Goal: Task Accomplishment & Management: Manage account settings

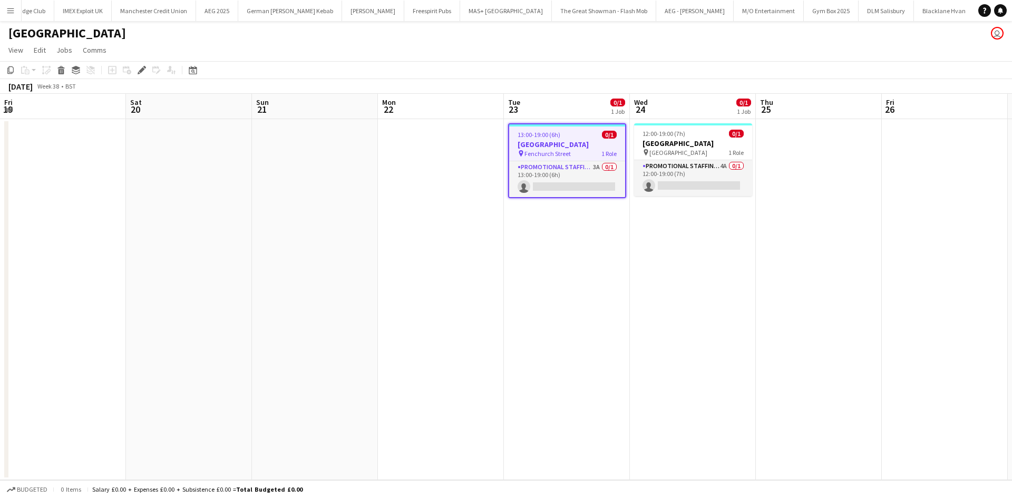
scroll to position [0, 363]
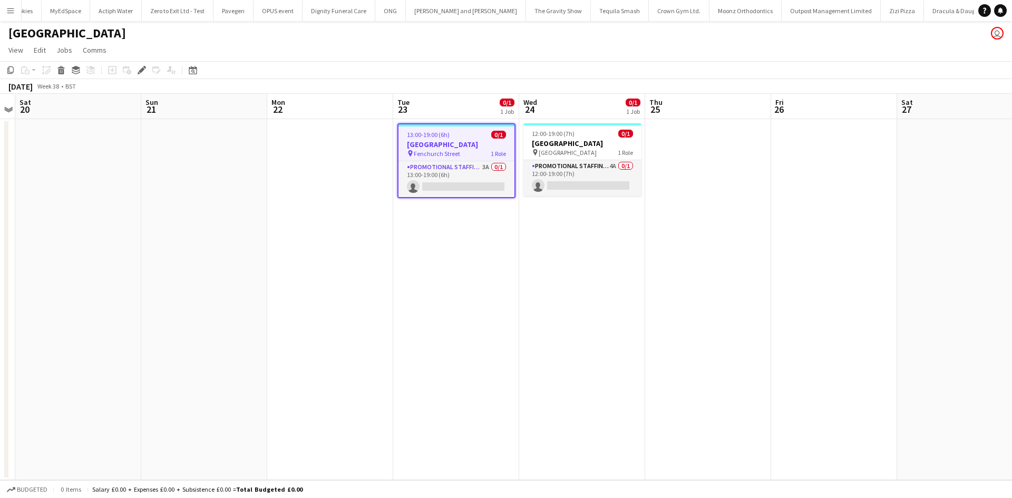
drag, startPoint x: 510, startPoint y: 230, endPoint x: 403, endPoint y: 204, distance: 109.9
click at [403, 204] on app-calendar-viewport "Wed 17 Thu 18 Fri 19 Sat 20 Sun 21 Mon 22 Tue 23 0/1 1 Job Wed 24 0/1 1 Job Thu…" at bounding box center [506, 287] width 1012 height 386
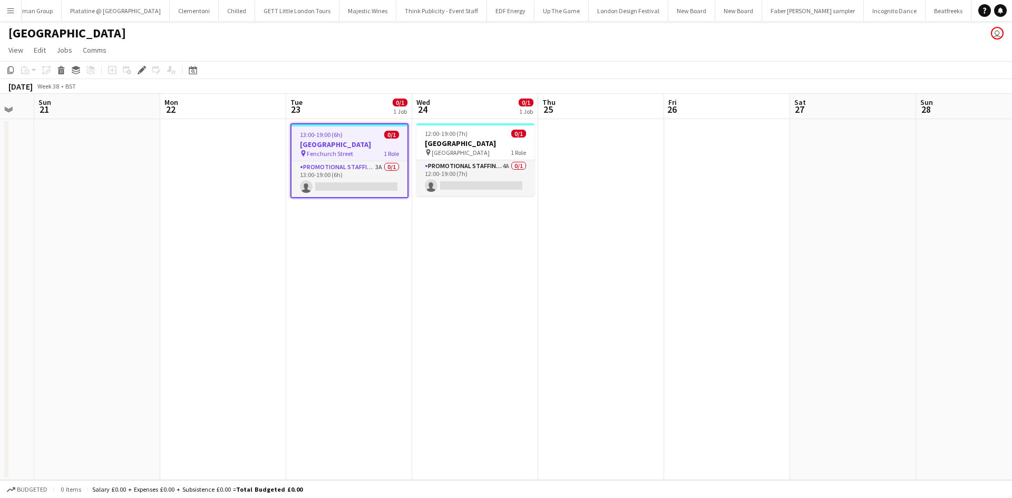
click at [380, 164] on app-card-role "Promotional Staffing (Brand Ambassadors) 3A 0/1 13:00-19:00 (6h) single-neutral…" at bounding box center [349, 179] width 116 height 36
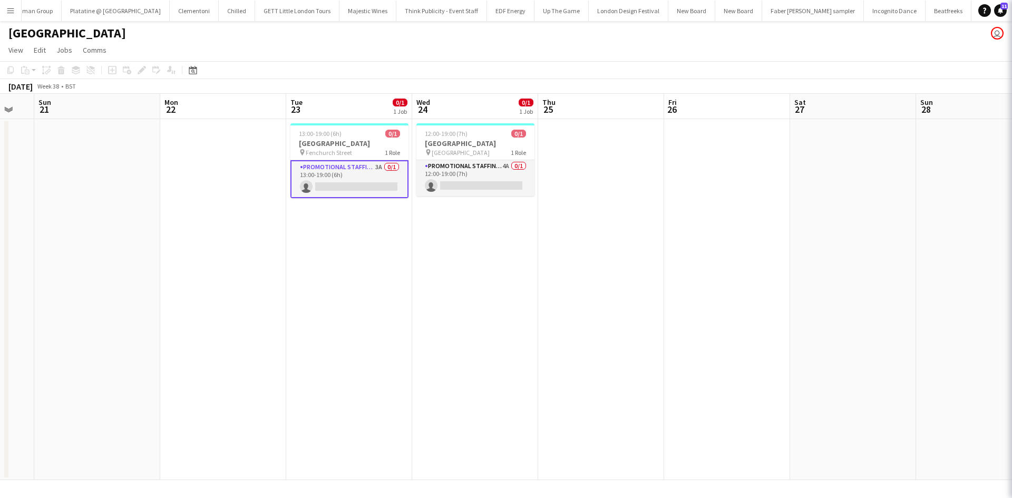
scroll to position [0, 7133]
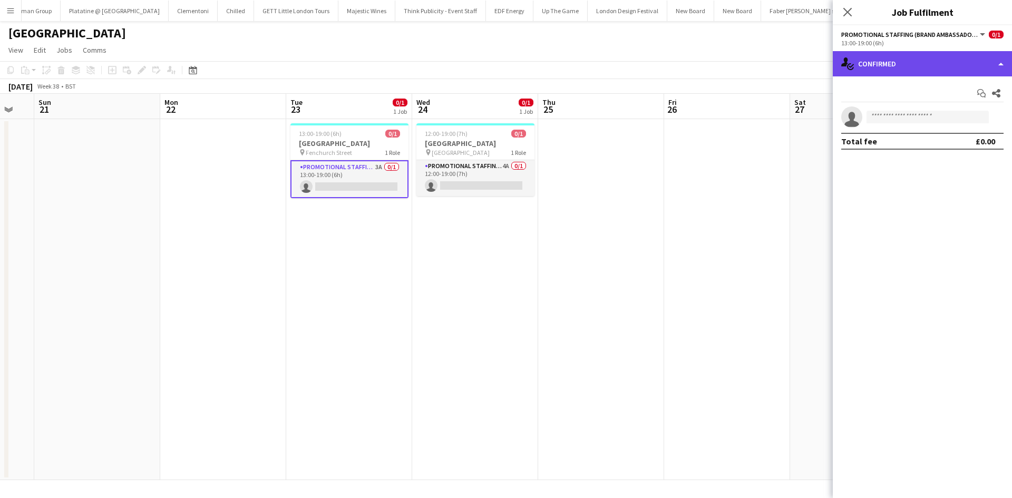
click at [914, 73] on div "single-neutral-actions-check-2 Confirmed" at bounding box center [922, 63] width 179 height 25
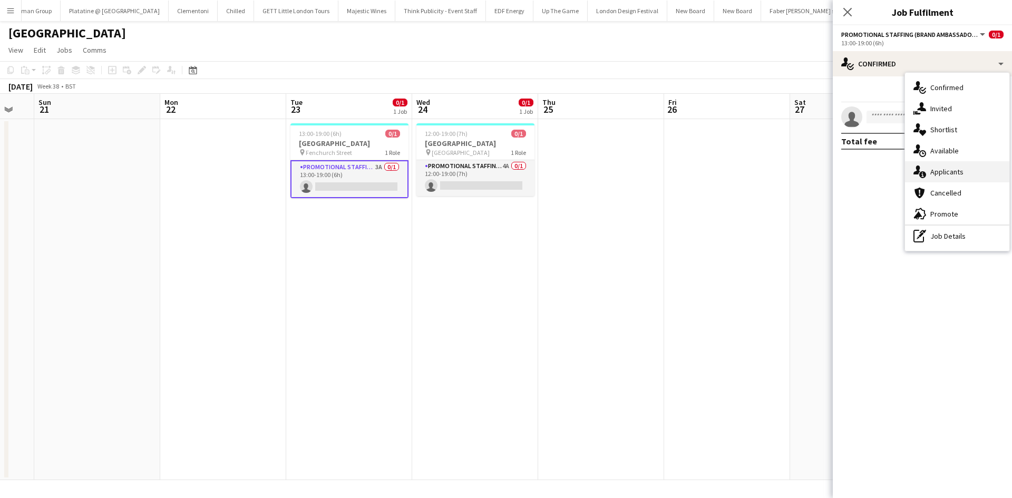
click at [957, 179] on div "single-neutral-actions-information Applicants" at bounding box center [957, 171] width 104 height 21
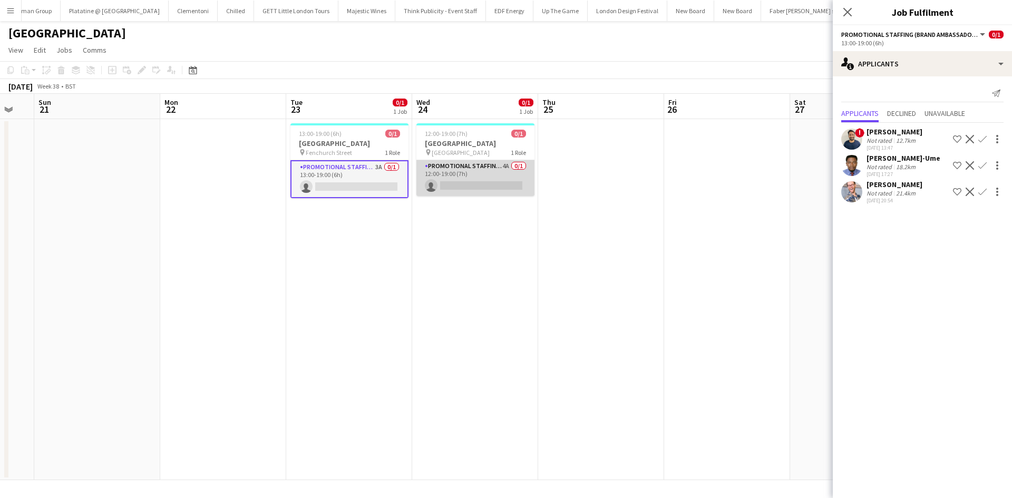
click at [500, 166] on app-card-role "Promotional Staffing (Brand Ambassadors) 4A 0/1 12:00-19:00 (7h) single-neutral…" at bounding box center [475, 178] width 118 height 36
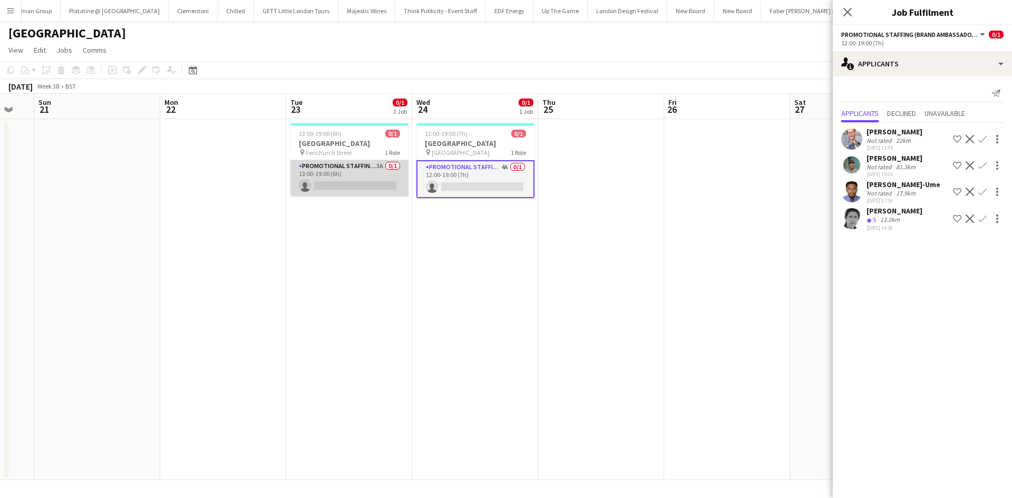
click at [385, 167] on app-card-role "Promotional Staffing (Brand Ambassadors) 3A 0/1 13:00-19:00 (6h) single-neutral…" at bounding box center [349, 178] width 118 height 36
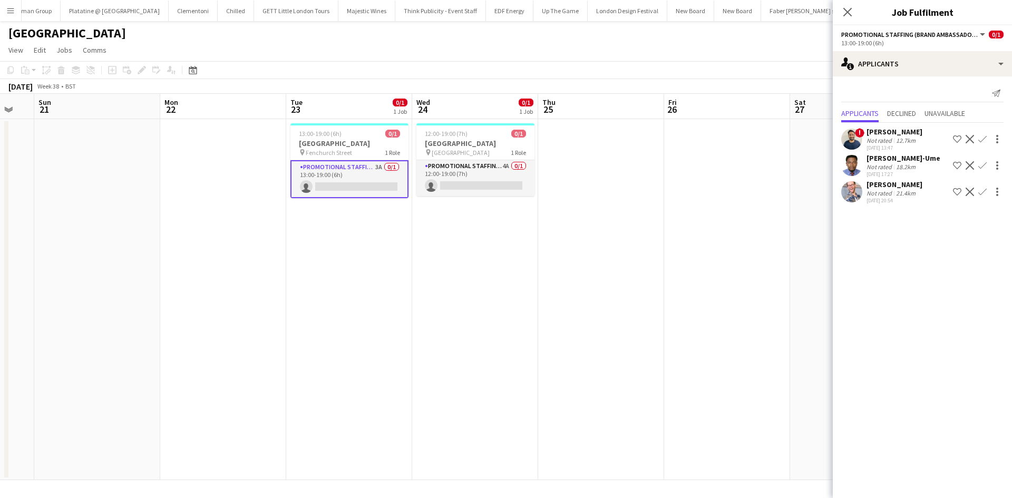
click at [979, 190] on app-icon "Confirm" at bounding box center [982, 192] width 8 height 8
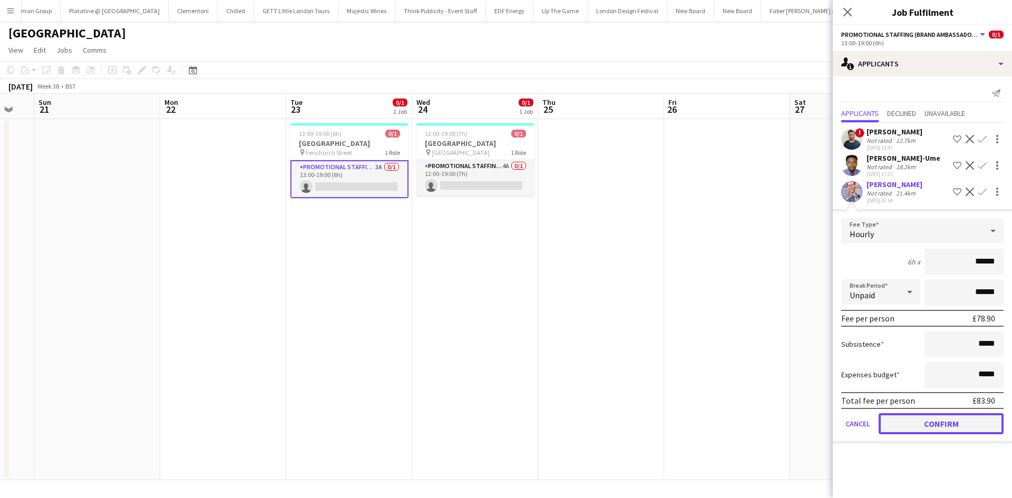
click at [928, 428] on button "Confirm" at bounding box center [940, 423] width 125 height 21
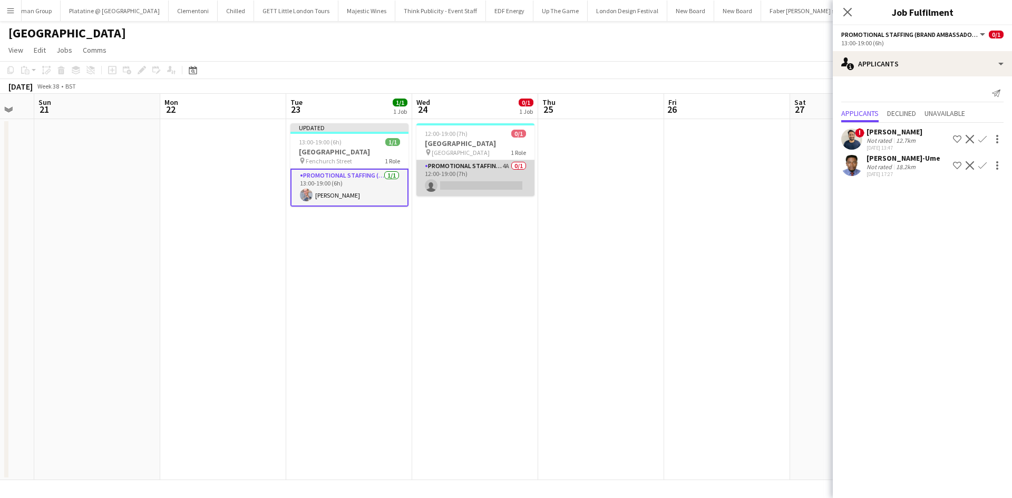
click at [508, 165] on app-card-role "Promotional Staffing (Brand Ambassadors) 4A 0/1 12:00-19:00 (7h) single-neutral…" at bounding box center [475, 178] width 118 height 36
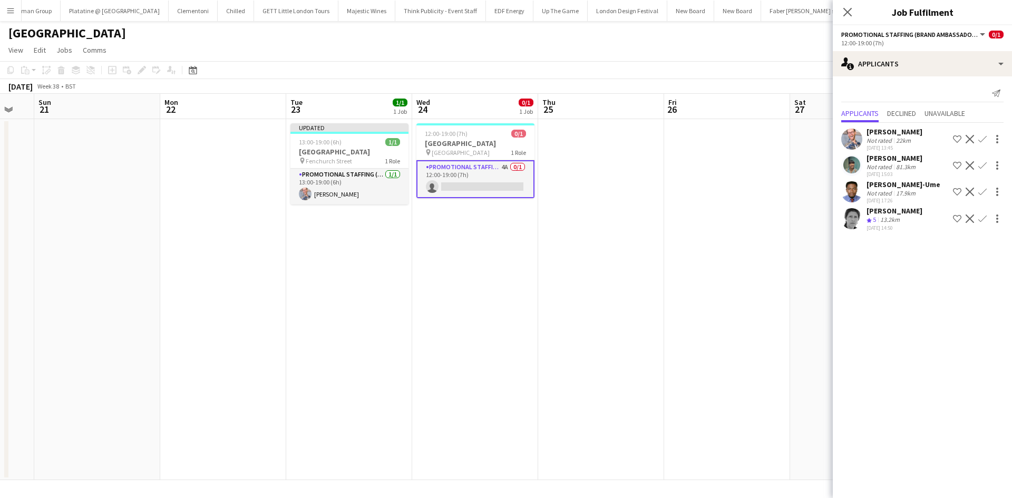
click at [984, 136] on app-icon "Confirm" at bounding box center [982, 139] width 8 height 8
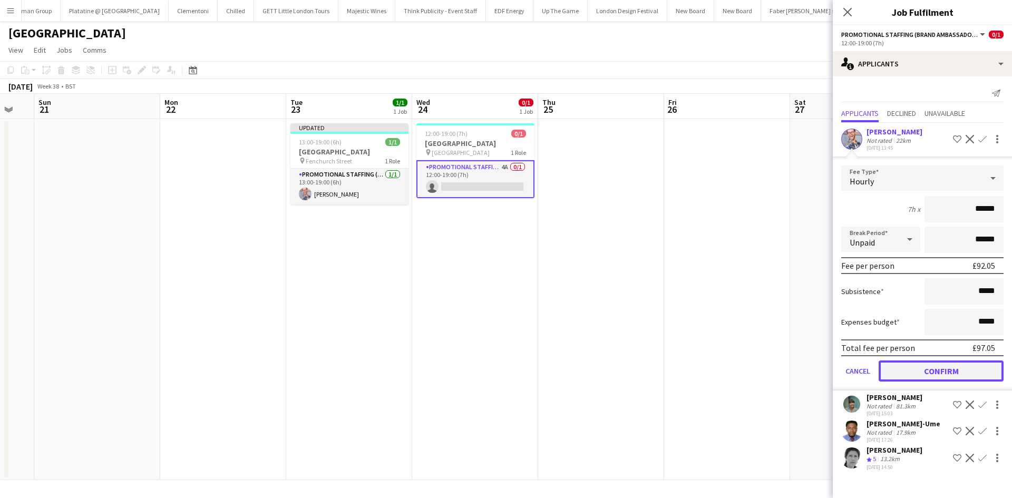
drag, startPoint x: 927, startPoint y: 375, endPoint x: 856, endPoint y: 320, distance: 89.8
click at [927, 374] on button "Confirm" at bounding box center [940, 370] width 125 height 21
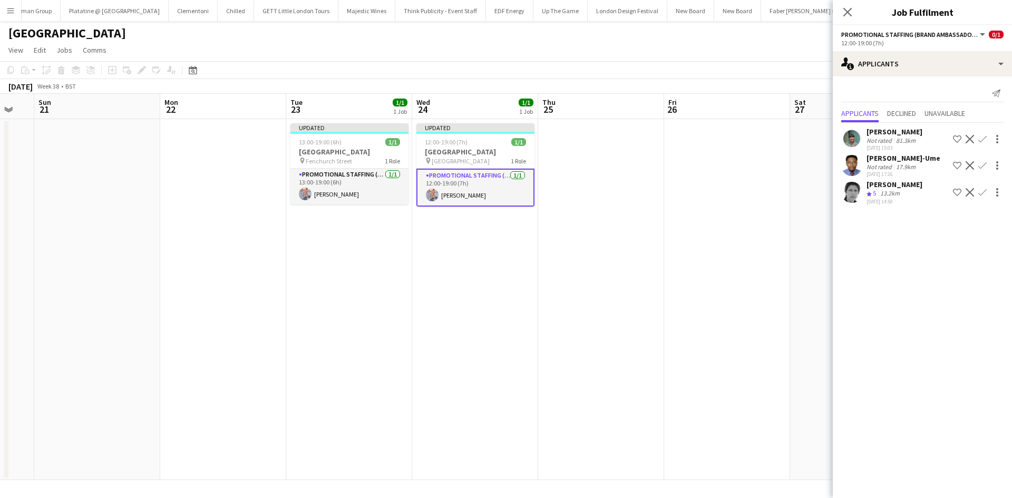
click at [722, 217] on app-date-cell at bounding box center [727, 299] width 126 height 361
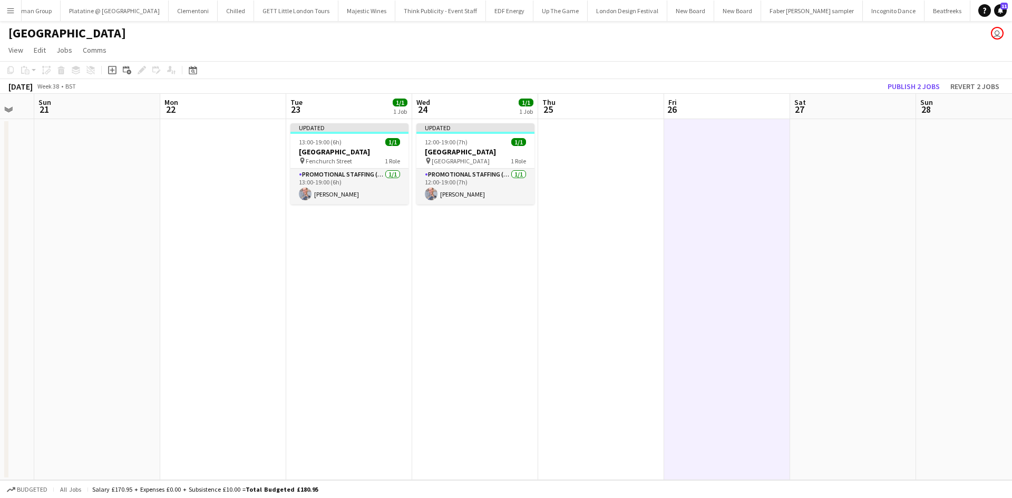
scroll to position [0, 468]
click at [905, 82] on button "Publish 2 jobs" at bounding box center [913, 87] width 61 height 14
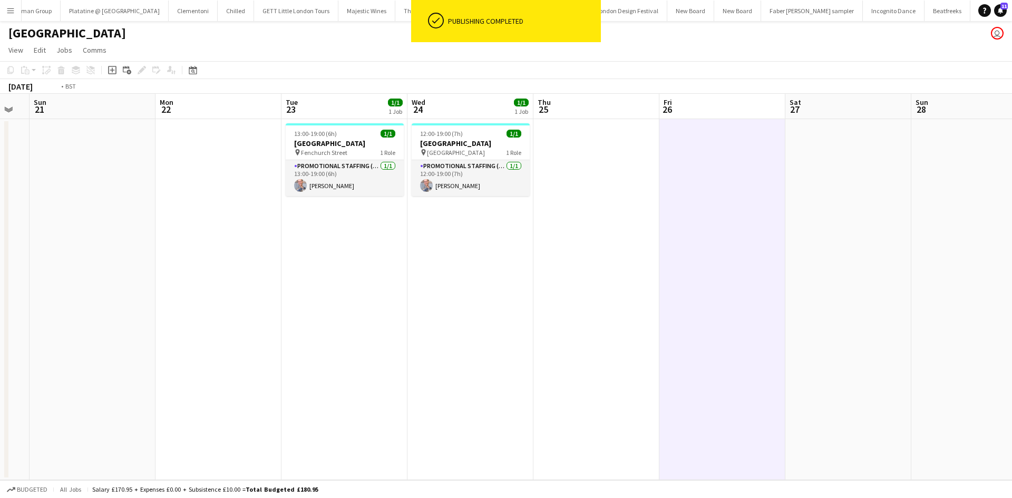
drag, startPoint x: 689, startPoint y: 182, endPoint x: 369, endPoint y: 150, distance: 322.0
click at [369, 153] on app-calendar-viewport "Wed 17 Thu 18 Fri 19 Sat 20 Sun 21 Mon 22 Tue 23 1/1 1 Job Wed 24 1/1 1 Job Thu…" at bounding box center [506, 287] width 1012 height 386
